Goal: Navigation & Orientation: Understand site structure

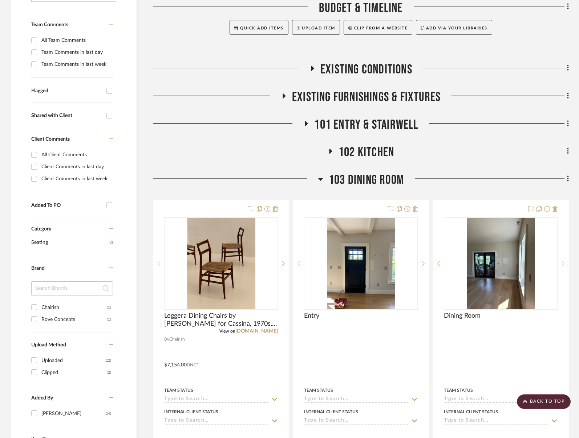
click at [346, 179] on span "103 Dining Room" at bounding box center [366, 180] width 75 height 16
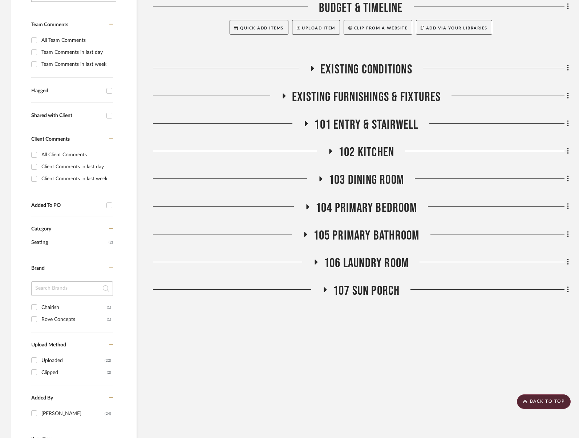
click at [345, 206] on span "104 Primary Bedroom" at bounding box center [366, 208] width 101 height 16
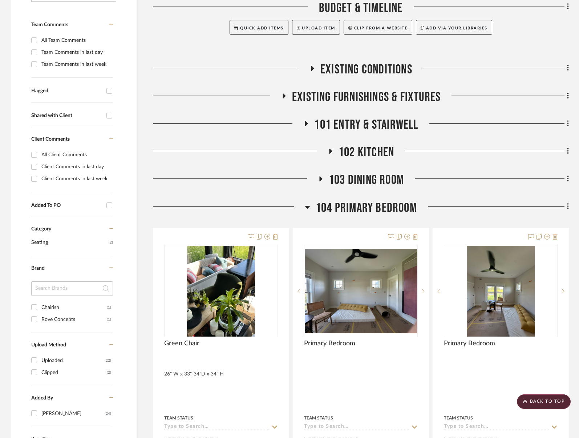
click at [345, 206] on span "104 Primary Bedroom" at bounding box center [366, 208] width 101 height 16
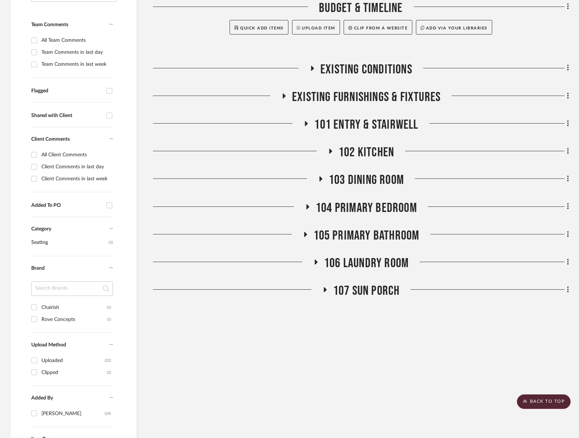
click at [351, 239] on span "105 Primary Bathroom" at bounding box center [367, 236] width 106 height 16
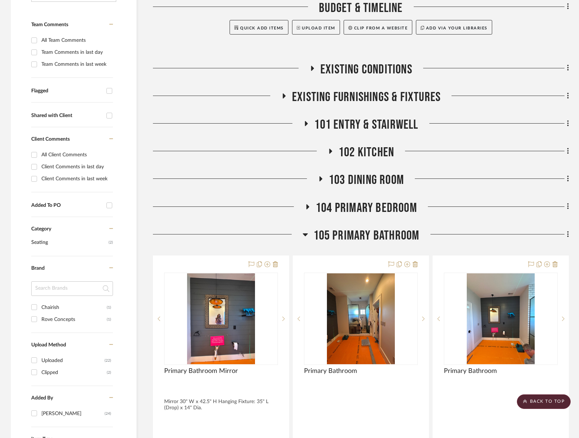
click at [351, 239] on span "105 Primary Bathroom" at bounding box center [367, 236] width 106 height 16
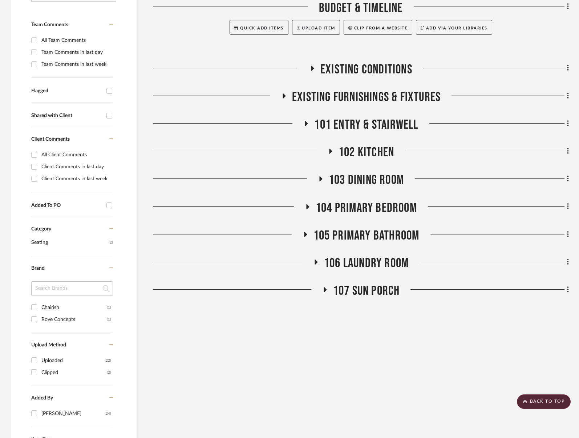
click at [346, 268] on span "106 Laundry Room" at bounding box center [366, 264] width 85 height 16
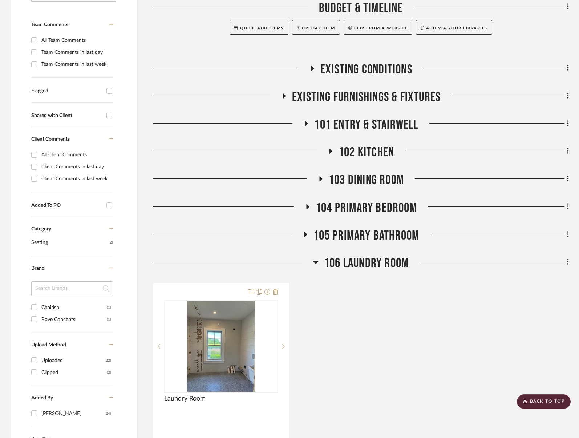
click at [346, 268] on span "106 Laundry Room" at bounding box center [366, 264] width 85 height 16
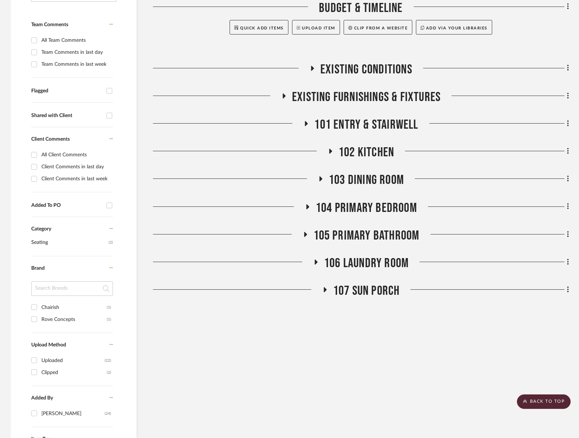
click at [351, 294] on span "107 Sun Porch" at bounding box center [366, 291] width 67 height 16
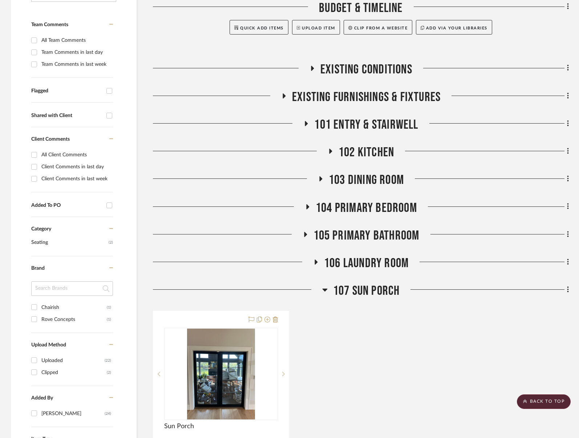
click at [351, 294] on span "107 Sun Porch" at bounding box center [366, 291] width 67 height 16
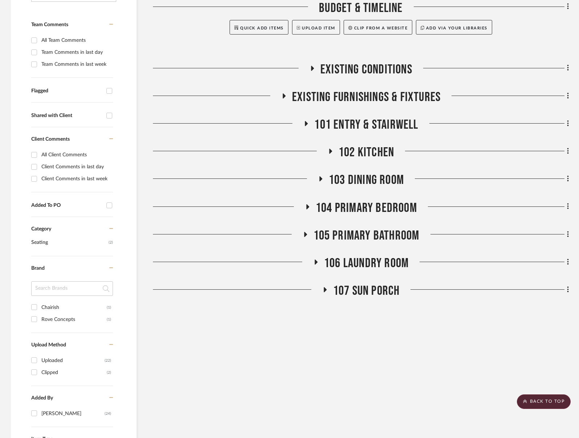
click at [343, 118] on span "101 Entry & Stairwell" at bounding box center [366, 125] width 104 height 16
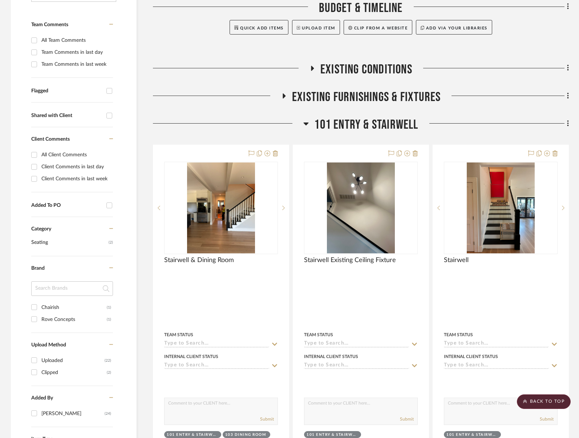
click at [340, 122] on span "101 Entry & Stairwell" at bounding box center [366, 125] width 104 height 16
